Goal: Check status

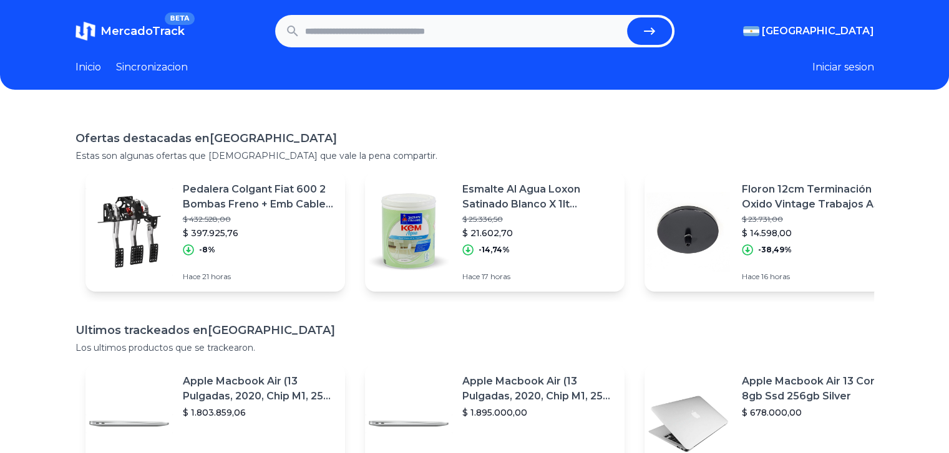
click at [395, 29] on input "text" at bounding box center [463, 30] width 317 height 27
paste input "**********"
click at [648, 29] on icon "submit" at bounding box center [649, 31] width 15 height 15
type input "**********"
